Goal: Information Seeking & Learning: Learn about a topic

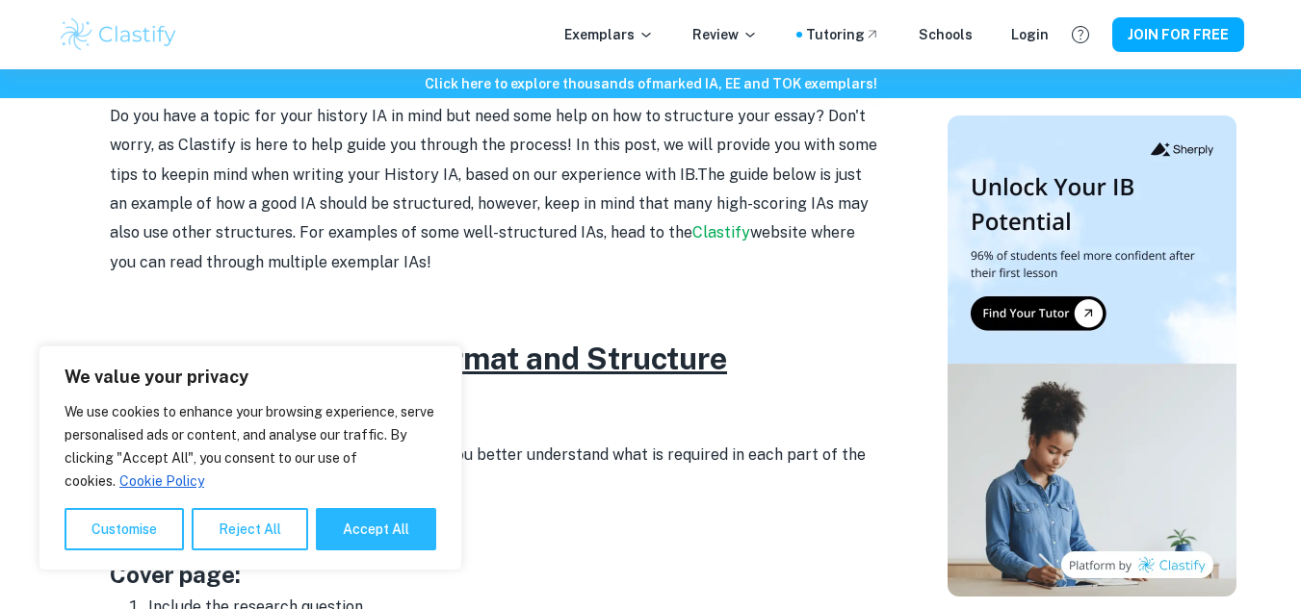
scroll to position [695, 0]
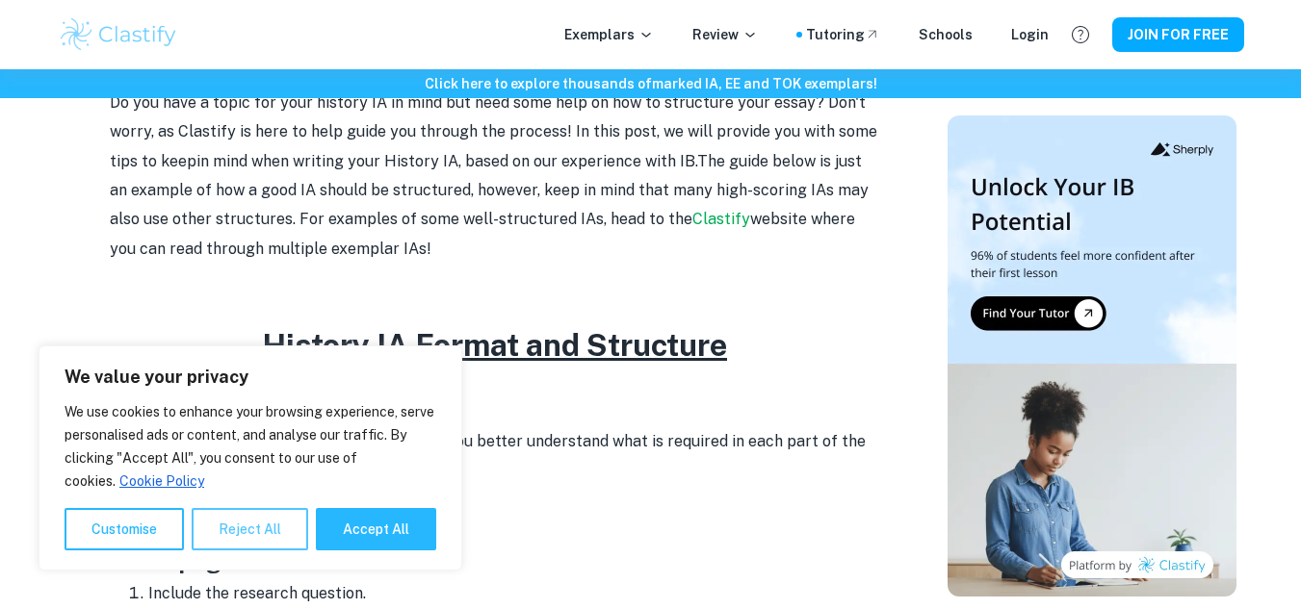
click at [275, 532] on button "Reject All" at bounding box center [250, 529] width 117 height 42
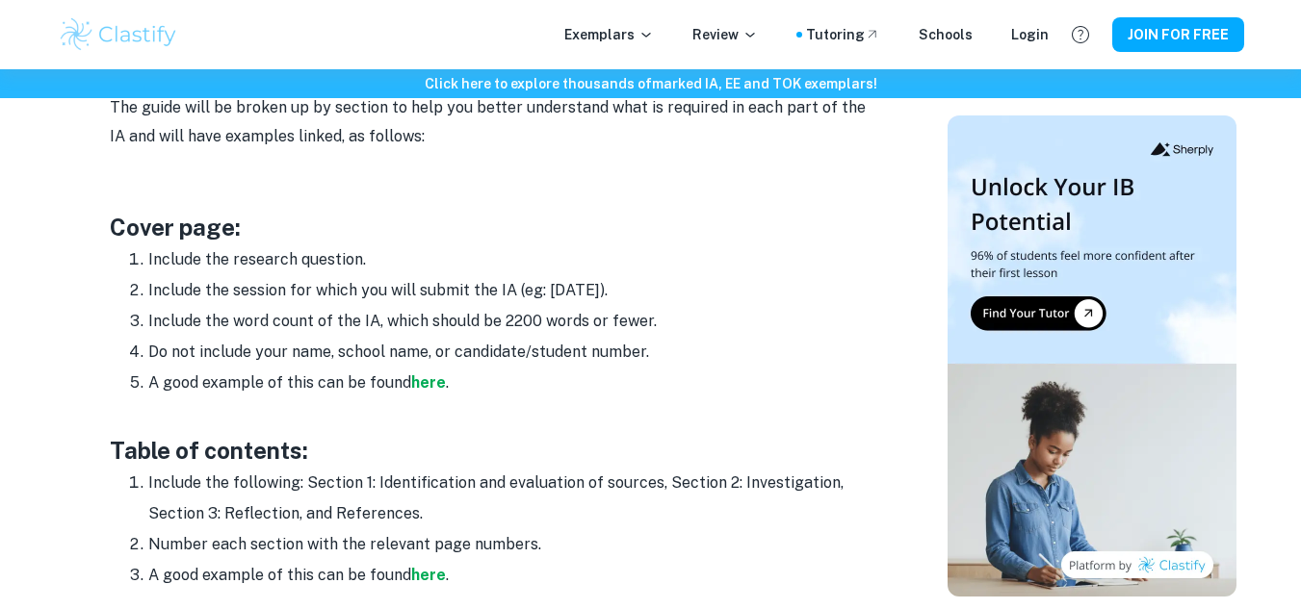
scroll to position [1036, 0]
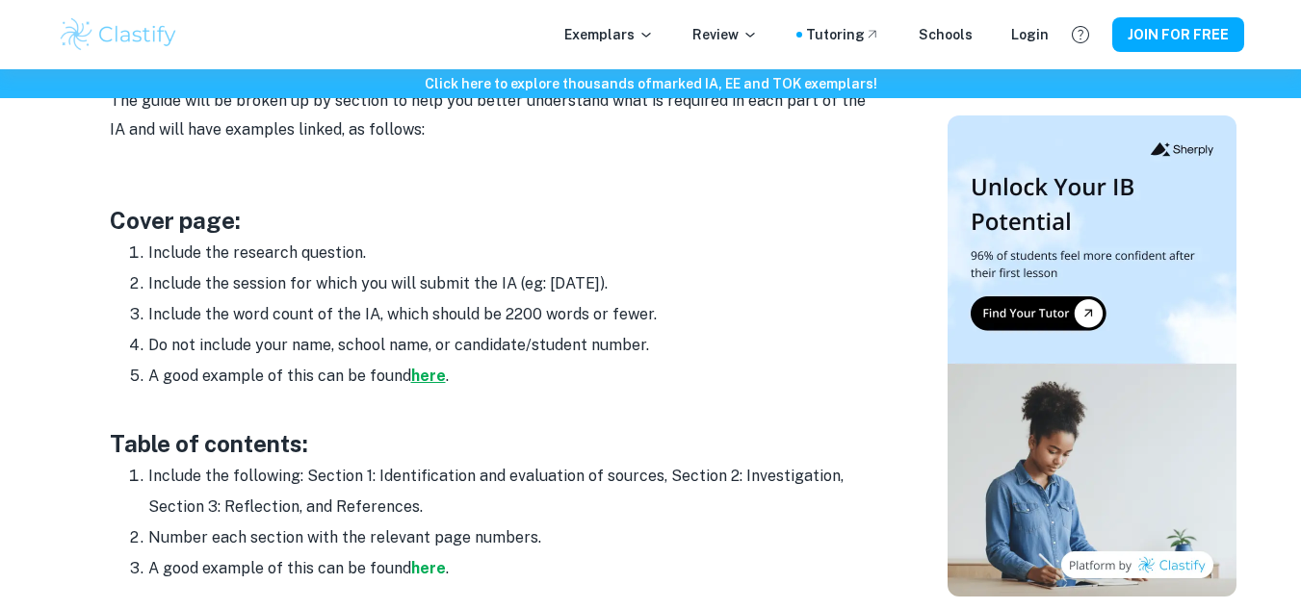
click at [437, 378] on strong "here" at bounding box center [428, 376] width 35 height 18
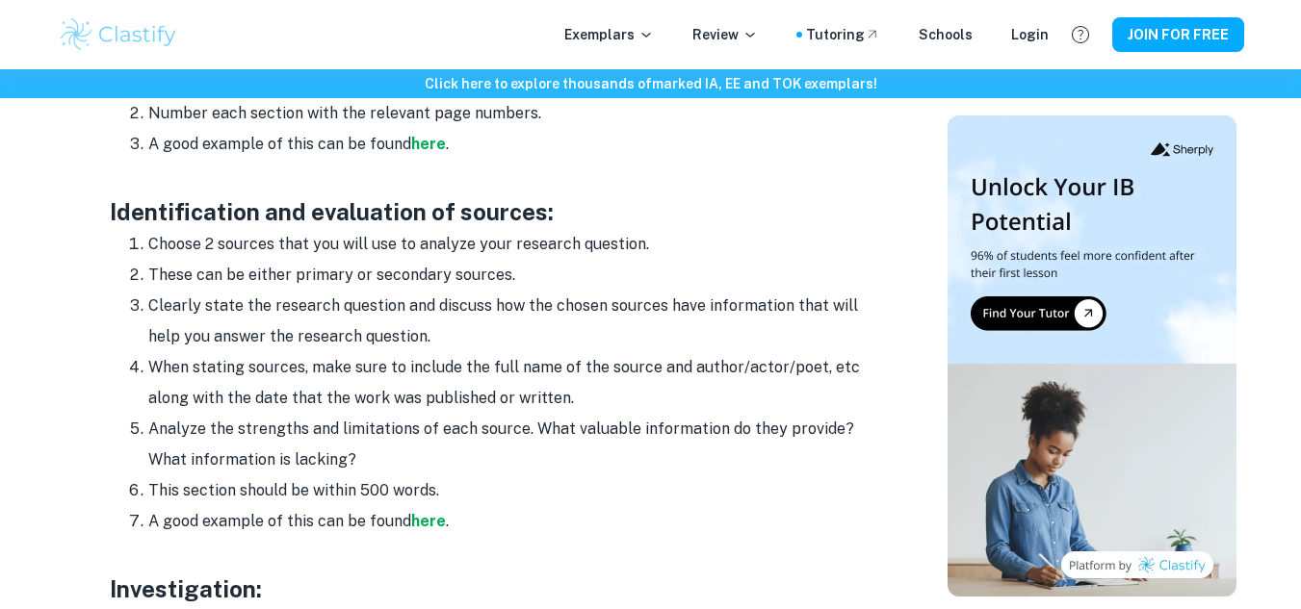
scroll to position [1467, 0]
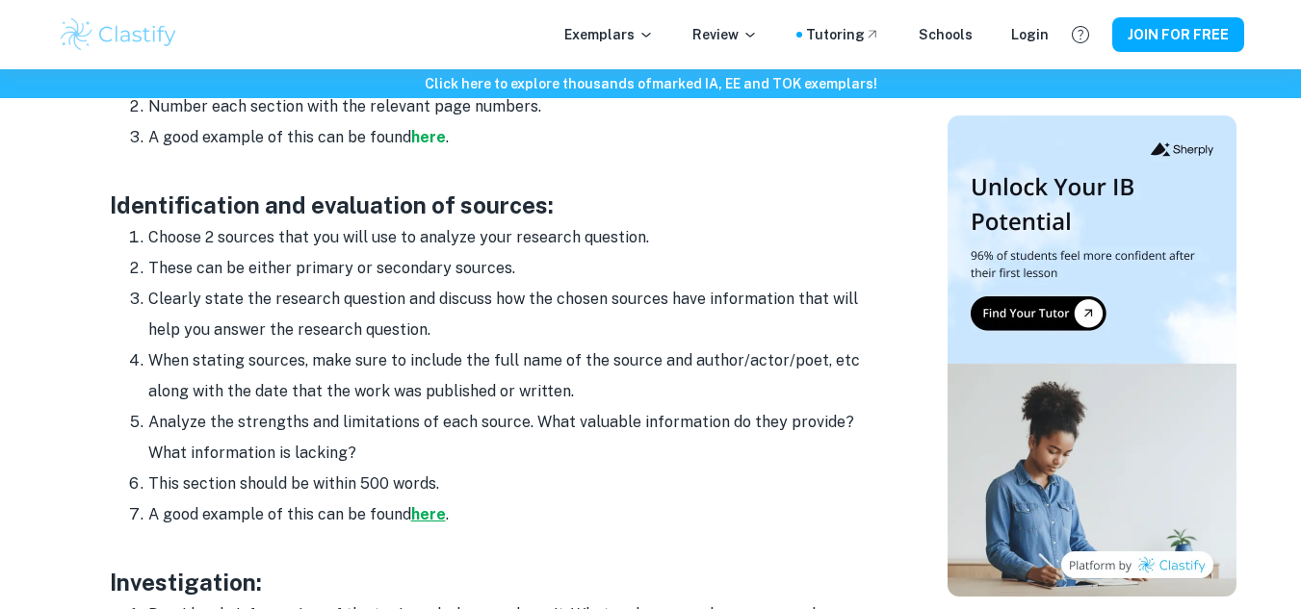
click at [429, 508] on strong "here" at bounding box center [428, 515] width 35 height 18
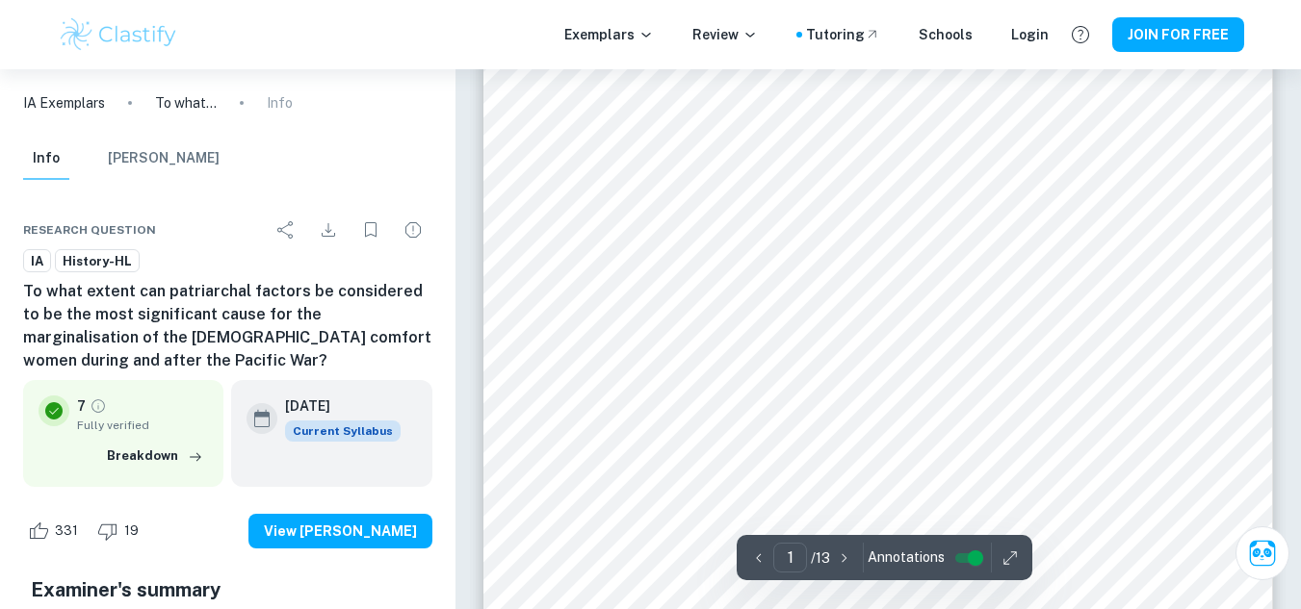
scroll to position [346, 0]
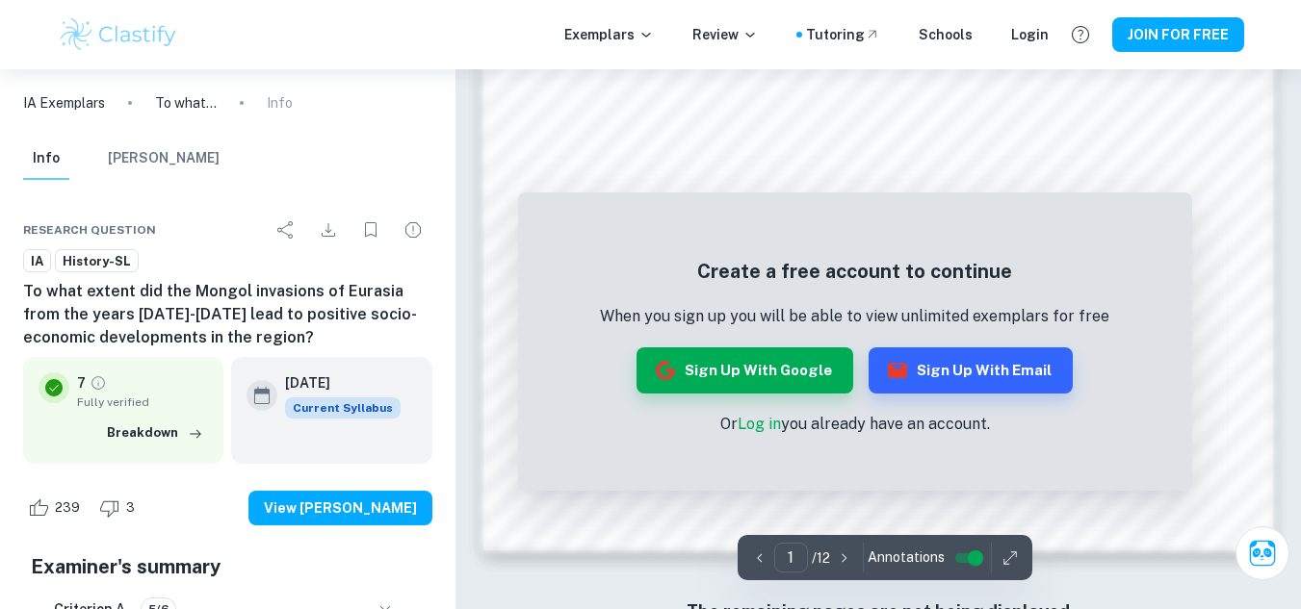
scroll to position [1854, 0]
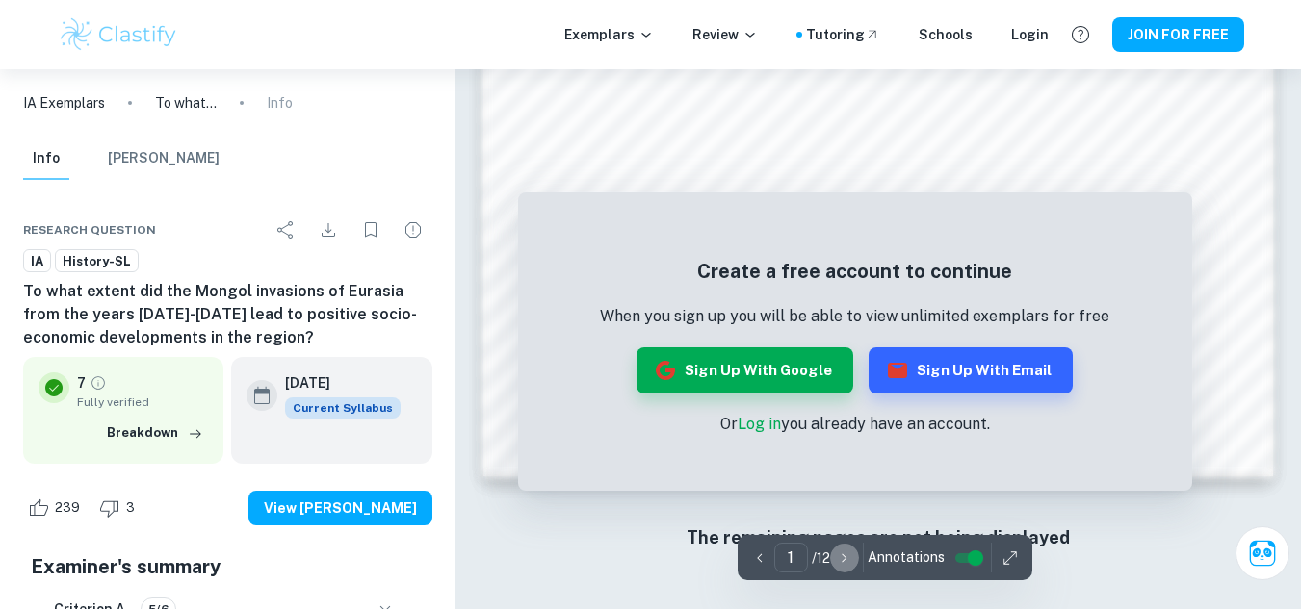
click at [843, 562] on icon "button" at bounding box center [844, 558] width 19 height 19
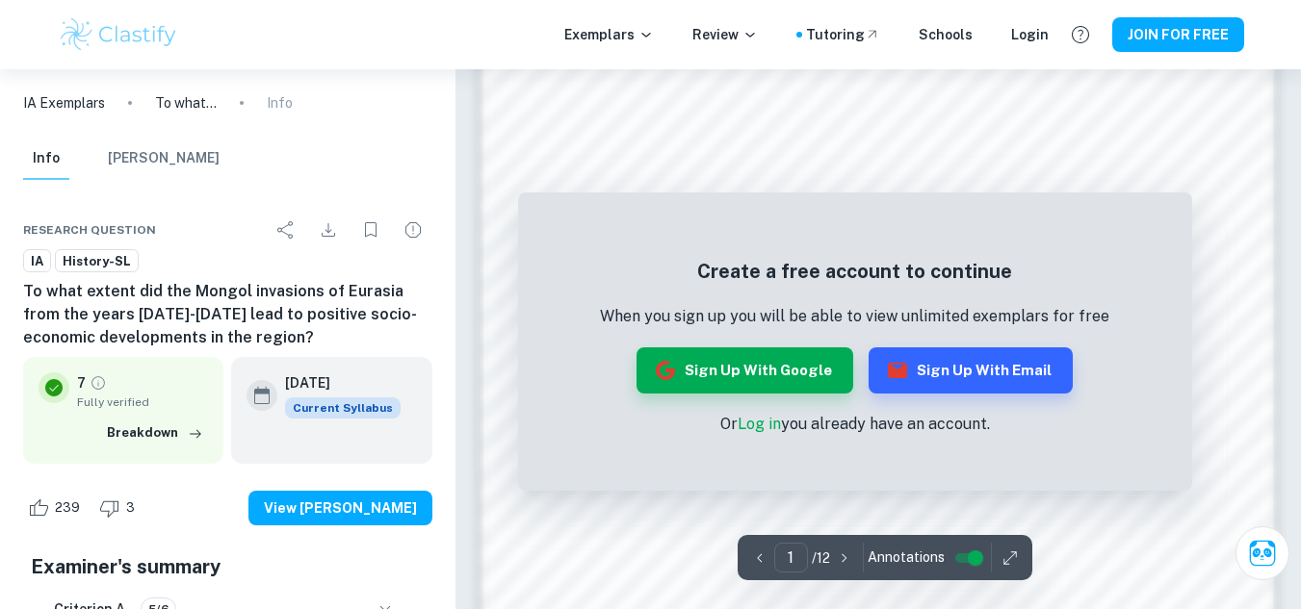
scroll to position [1232, 0]
